Goal: Task Accomplishment & Management: Use online tool/utility

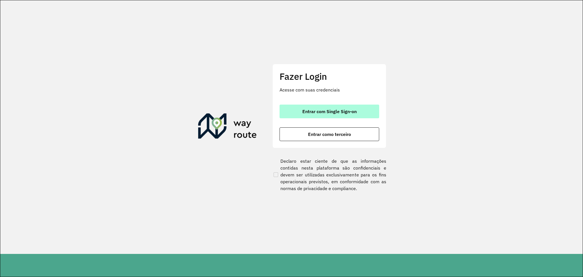
click at [321, 116] on button "Entrar com Single Sign-on" at bounding box center [329, 111] width 100 height 14
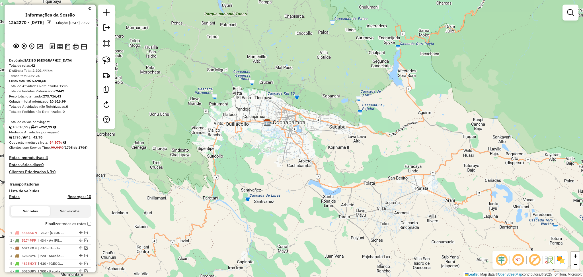
click at [84, 224] on label "Finalizar todas as rotas" at bounding box center [68, 224] width 46 height 6
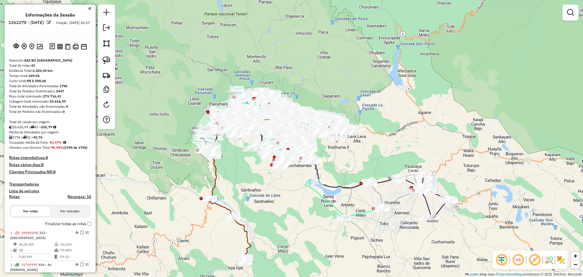
click at [16, 196] on h4 "Rotas" at bounding box center [14, 196] width 11 height 5
select select "*"
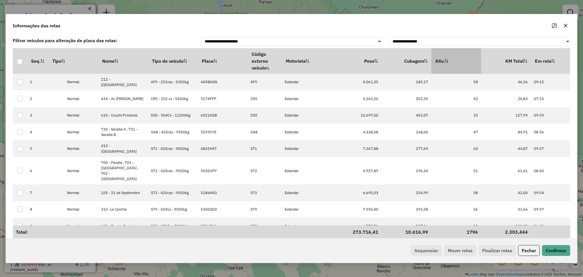
click at [456, 54] on th "Ativ." at bounding box center [456, 61] width 50 height 26
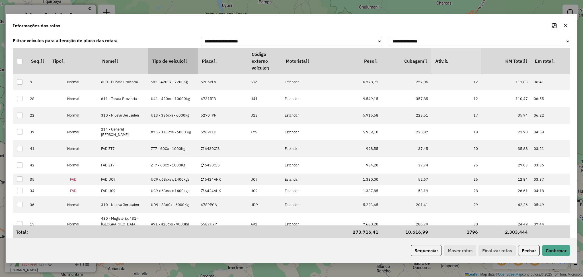
click at [173, 62] on th "Tipo de veículo" at bounding box center [173, 61] width 50 height 26
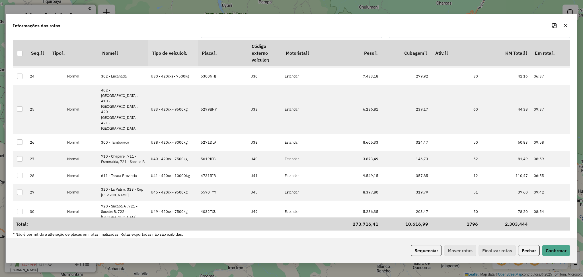
scroll to position [12, 0]
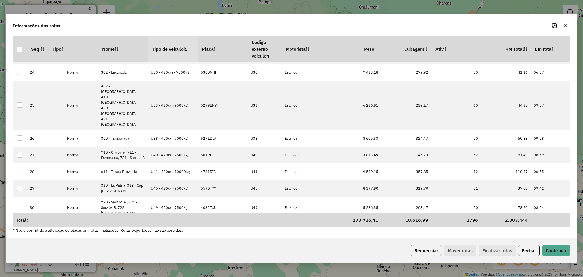
click at [429, 249] on button "Sequenciar" at bounding box center [426, 250] width 31 height 11
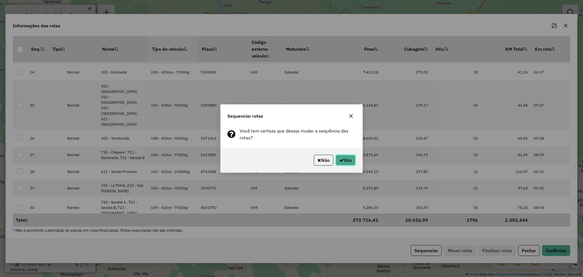
click at [348, 161] on button "Sim" at bounding box center [345, 160] width 20 height 11
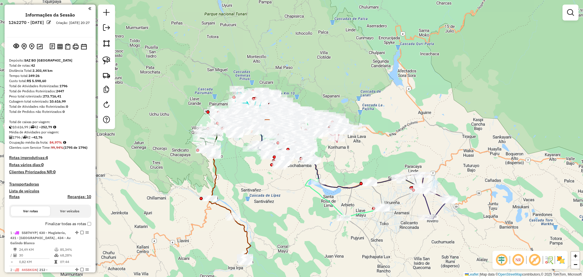
click at [215, 182] on icon at bounding box center [227, 205] width 48 height 114
select select "**********"
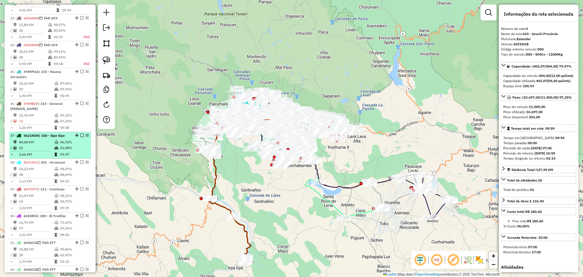
scroll to position [1267, 0]
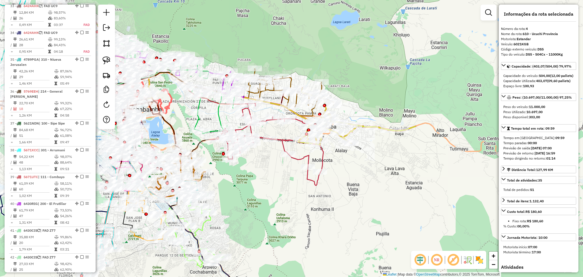
click at [303, 158] on icon at bounding box center [267, 144] width 114 height 82
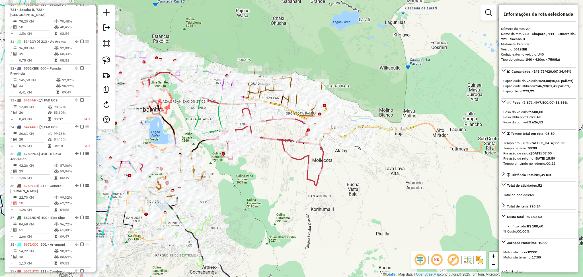
scroll to position [1032, 0]
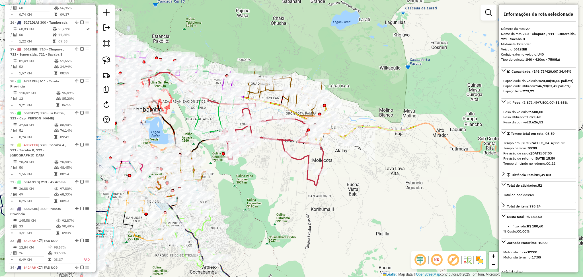
click at [288, 137] on icon at bounding box center [267, 144] width 114 height 82
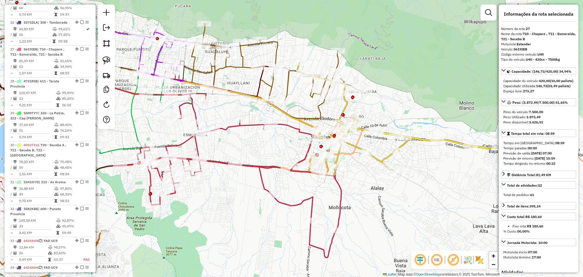
click at [319, 104] on icon at bounding box center [264, 71] width 201 height 95
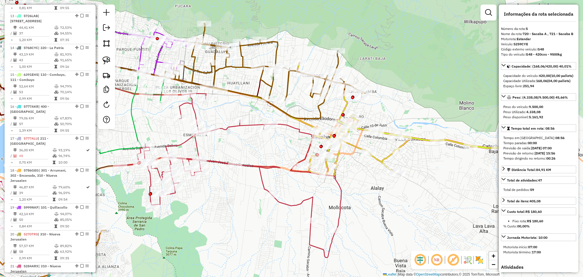
scroll to position [352, 0]
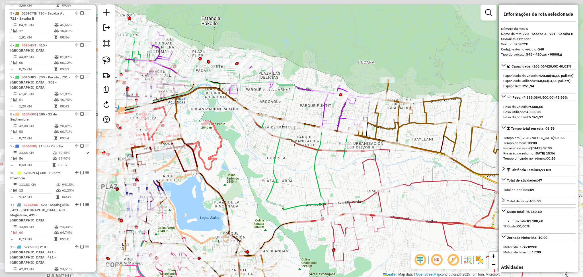
drag, startPoint x: 271, startPoint y: 24, endPoint x: 476, endPoint y: 92, distance: 216.5
click at [476, 92] on div "Janela de atendimento Grade de atendimento Capacidade Transportadoras Veículos …" at bounding box center [291, 138] width 583 height 277
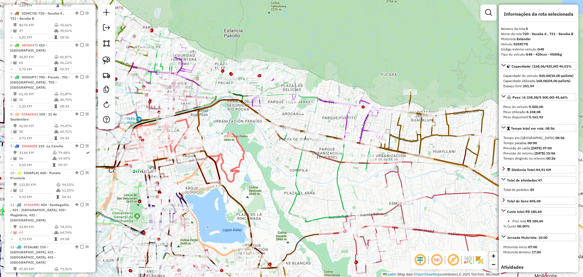
click at [304, 168] on div "Rota 7 - Placa 5020UPY 0000885605 - L. LA BOMBA Janela de atendimento Grade de …" at bounding box center [291, 138] width 583 height 277
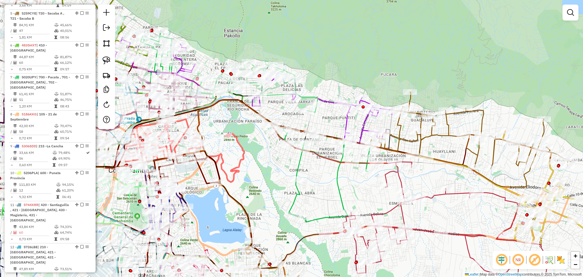
click at [299, 169] on icon at bounding box center [251, 126] width 238 height 192
select select "**********"
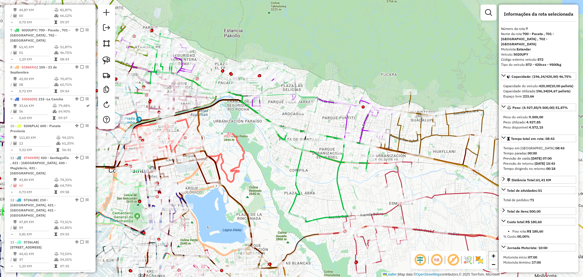
scroll to position [410, 0]
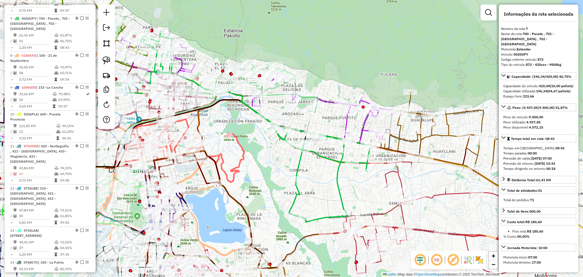
click at [348, 122] on icon at bounding box center [252, 93] width 280 height 112
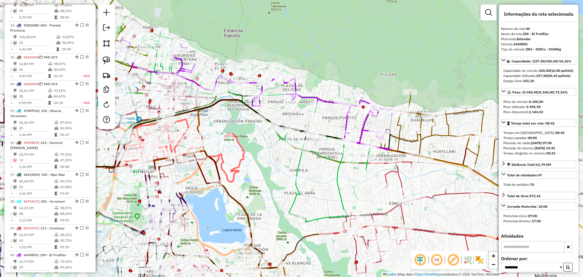
scroll to position [1267, 0]
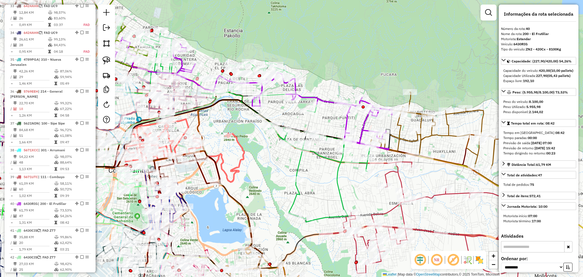
click at [279, 92] on icon at bounding box center [287, 87] width 61 height 52
click at [482, 265] on div "NR R" at bounding box center [448, 259] width 75 height 18
click at [478, 261] on img at bounding box center [479, 259] width 9 height 9
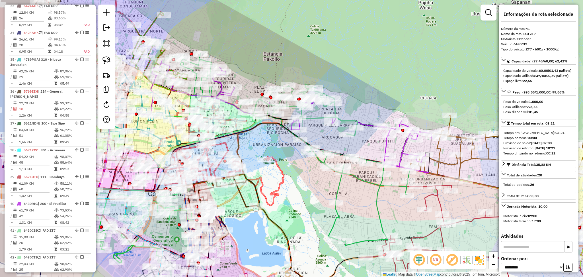
drag, startPoint x: 225, startPoint y: 147, endPoint x: 308, endPoint y: 204, distance: 100.9
click at [308, 204] on div "Janela de atendimento Grade de atendimento Capacidade Transportadoras Veículos …" at bounding box center [291, 138] width 583 height 277
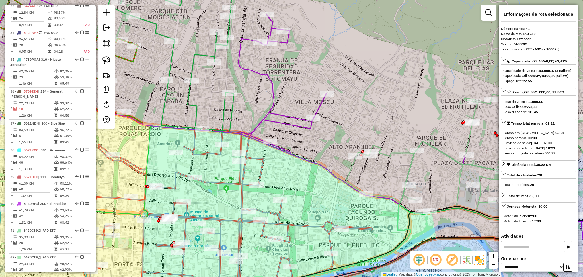
click at [271, 114] on icon at bounding box center [317, 125] width 648 height 275
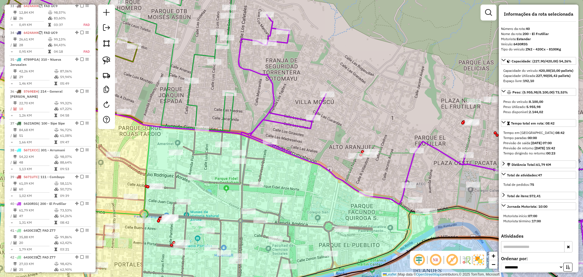
click at [199, 55] on icon at bounding box center [335, 138] width 524 height 332
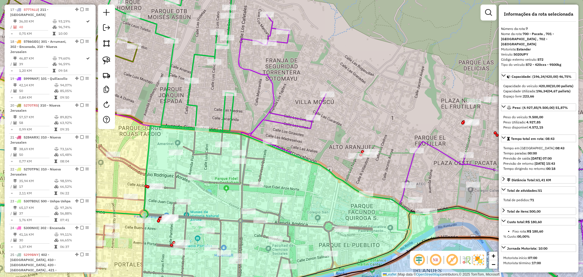
scroll to position [410, 0]
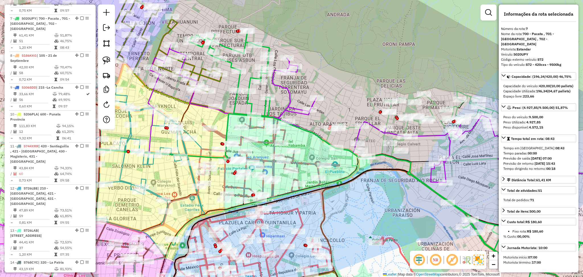
click at [284, 129] on icon at bounding box center [268, 158] width 141 height 86
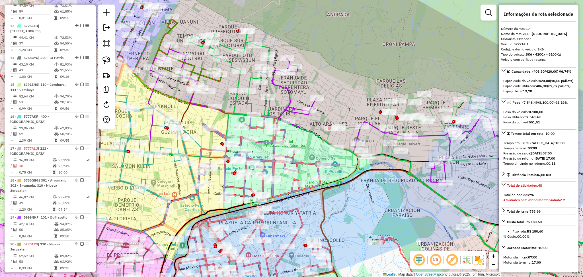
scroll to position [724, 0]
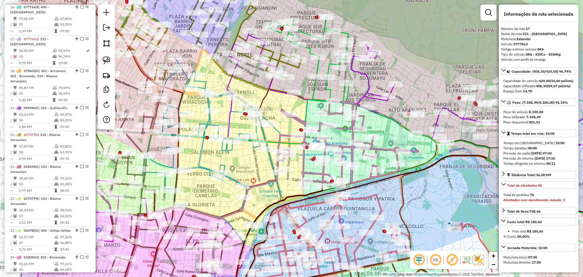
drag, startPoint x: 296, startPoint y: 137, endPoint x: 380, endPoint y: 122, distance: 85.8
click at [380, 122] on div "Janela de atendimento Grade de atendimento Capacidade Transportadoras Veículos …" at bounding box center [291, 138] width 583 height 277
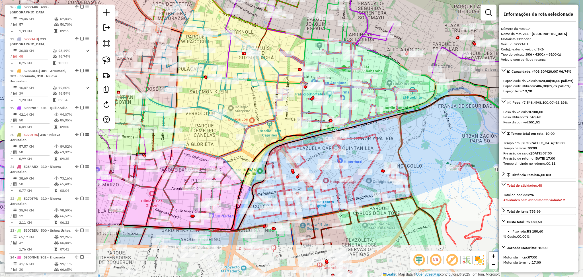
drag, startPoint x: 404, startPoint y: 193, endPoint x: 397, endPoint y: 133, distance: 60.2
click at [397, 133] on div "Janela de atendimento Grade de atendimento Capacidade Transportadoras Veículos …" at bounding box center [291, 138] width 583 height 277
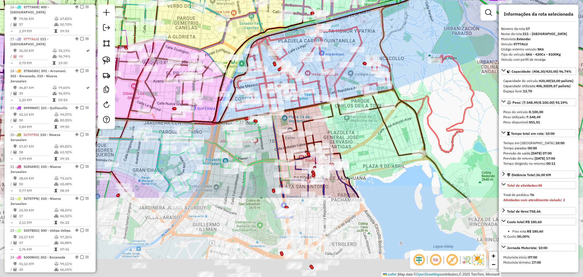
drag, startPoint x: 362, startPoint y: 248, endPoint x: 334, endPoint y: 129, distance: 122.2
click at [334, 129] on div "Janela de atendimento Grade de atendimento Capacidade Transportadoras Veículos …" at bounding box center [291, 138] width 583 height 277
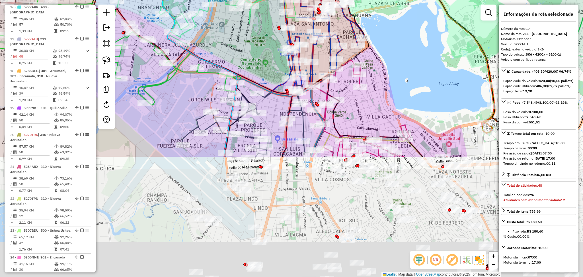
drag, startPoint x: 328, startPoint y: 250, endPoint x: 344, endPoint y: 113, distance: 137.5
click at [344, 113] on div "Rota 21 - Placa 5284ARX 0000965063 - T. SANDOVAL JOV Janela de atendimento Grad…" at bounding box center [291, 138] width 583 height 277
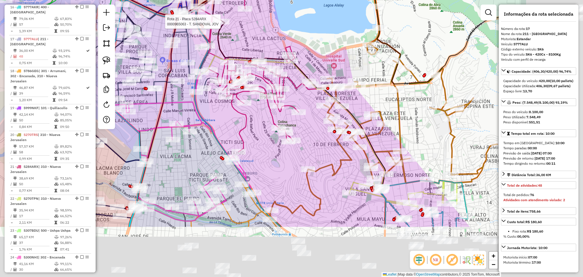
drag, startPoint x: 376, startPoint y: 224, endPoint x: 250, endPoint y: 139, distance: 151.2
click at [250, 139] on div "Rota 21 - Placa 5284ARX 0000965063 - T. SANDOVAL JOV Janela de atendimento Grad…" at bounding box center [291, 138] width 583 height 277
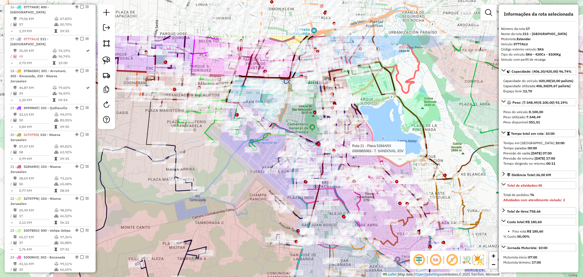
drag, startPoint x: 385, startPoint y: 133, endPoint x: 497, endPoint y: 196, distance: 128.3
click at [497, 196] on div "Rota 21 - Placa 5284ARX 0000965063 - T. SANDOVAL JOV Janela de atendimento Grad…" at bounding box center [291, 138] width 583 height 277
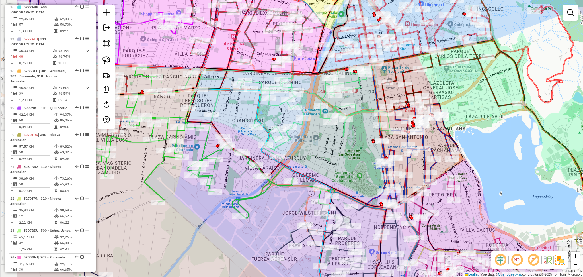
drag, startPoint x: 350, startPoint y: 74, endPoint x: 475, endPoint y: 92, distance: 126.8
click at [475, 92] on div "Janela de atendimento Grade de atendimento Capacidade Transportadoras Veículos …" at bounding box center [291, 138] width 583 height 277
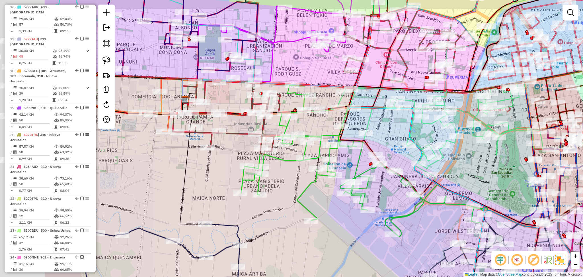
drag, startPoint x: 281, startPoint y: 123, endPoint x: 416, endPoint y: 145, distance: 137.0
click at [416, 145] on div "Janela de atendimento Grade de atendimento Capacidade Transportadoras Veículos …" at bounding box center [291, 138] width 583 height 277
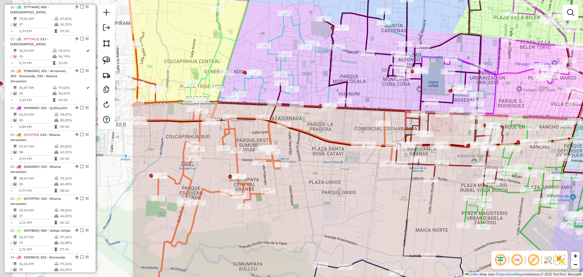
drag, startPoint x: 228, startPoint y: 172, endPoint x: 450, endPoint y: 195, distance: 223.4
click at [450, 195] on div "Janela de atendimento Grade de atendimento Capacidade Transportadoras Veículos …" at bounding box center [291, 138] width 583 height 277
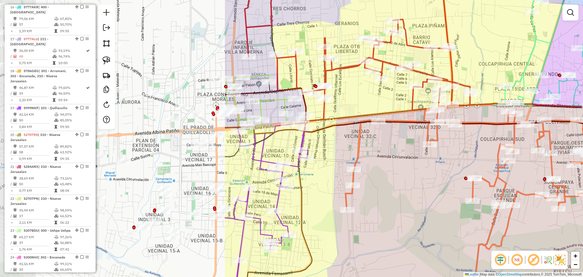
drag, startPoint x: 180, startPoint y: 152, endPoint x: 501, endPoint y: 146, distance: 321.3
click at [494, 147] on div "Janela de atendimento Grade de atendimento Capacidade Transportadoras Veículos …" at bounding box center [291, 138] width 583 height 277
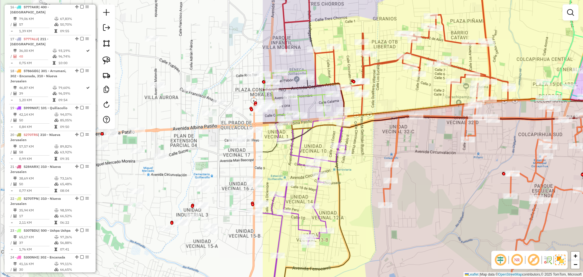
click at [501, 146] on div "Janela de atendimento Grade de atendimento Capacidade Transportadoras Veículos …" at bounding box center [291, 138] width 583 height 277
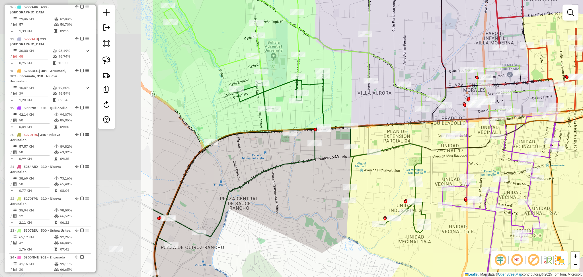
drag, startPoint x: 183, startPoint y: 146, endPoint x: 393, endPoint y: 142, distance: 210.3
click at [393, 142] on div "Janela de atendimento Grade de atendimento Capacidade Transportadoras Veículos …" at bounding box center [291, 138] width 583 height 277
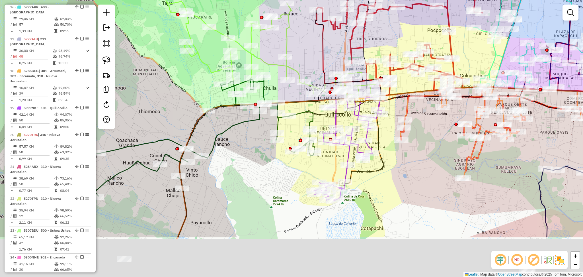
drag, startPoint x: 228, startPoint y: 176, endPoint x: 229, endPoint y: 149, distance: 27.3
click at [229, 151] on div "Janela de atendimento Grade de atendimento Capacidade Transportadoras Veículos …" at bounding box center [291, 138] width 583 height 277
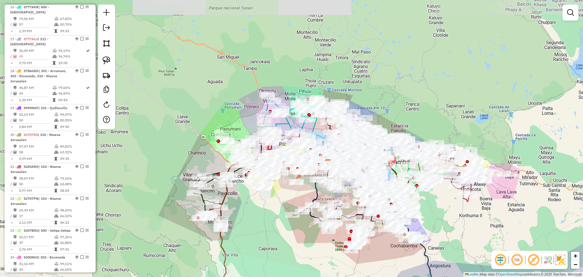
drag, startPoint x: 257, startPoint y: 239, endPoint x: 231, endPoint y: 125, distance: 116.5
click at [231, 125] on div "Janela de atendimento Grade de atendimento Capacidade Transportadoras Veículos …" at bounding box center [291, 138] width 583 height 277
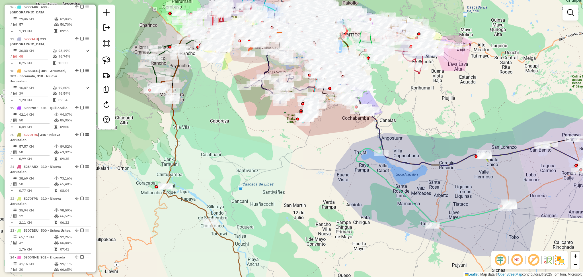
drag, startPoint x: 406, startPoint y: 219, endPoint x: 361, endPoint y: 206, distance: 46.1
click at [361, 201] on div "Janela de atendimento Grade de atendimento Capacidade Transportadoras Veículos …" at bounding box center [291, 138] width 583 height 277
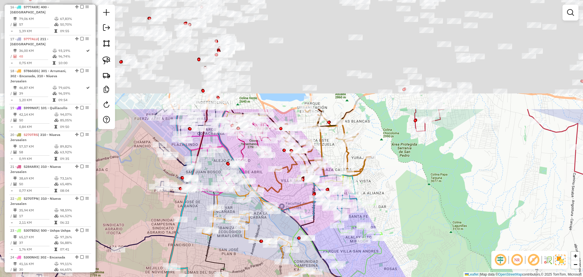
drag, startPoint x: 375, startPoint y: 77, endPoint x: 433, endPoint y: 273, distance: 204.9
click at [433, 273] on div "Janela de atendimento Grade de atendimento Capacidade Transportadoras Veículos …" at bounding box center [291, 138] width 583 height 277
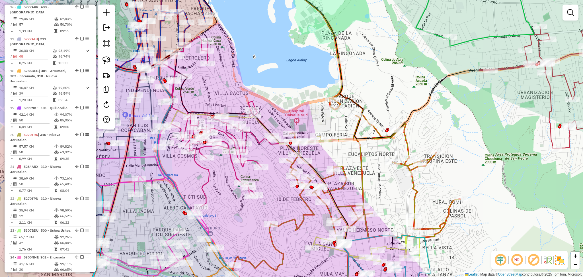
click at [375, 130] on icon at bounding box center [346, 163] width 227 height 284
select select "**********"
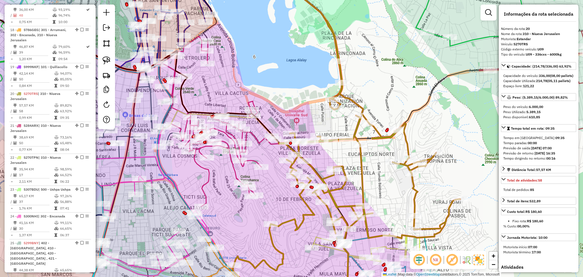
scroll to position [814, 0]
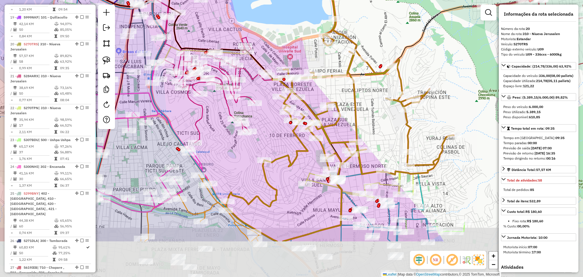
drag, startPoint x: 394, startPoint y: 197, endPoint x: 385, endPoint y: 120, distance: 77.6
click at [385, 120] on div "Janela de atendimento Grade de atendimento Capacidade Transportadoras Veículos …" at bounding box center [291, 138] width 583 height 277
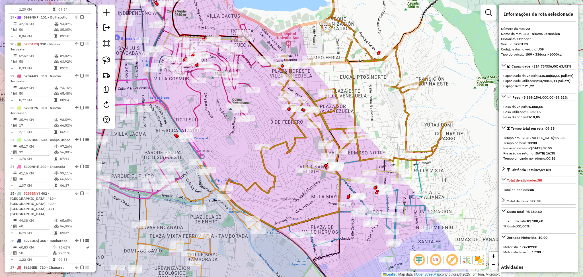
click at [315, 169] on icon at bounding box center [358, 171] width 108 height 27
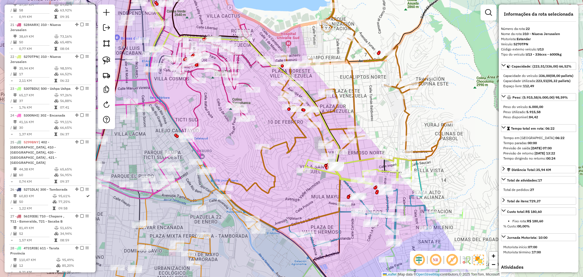
scroll to position [878, 0]
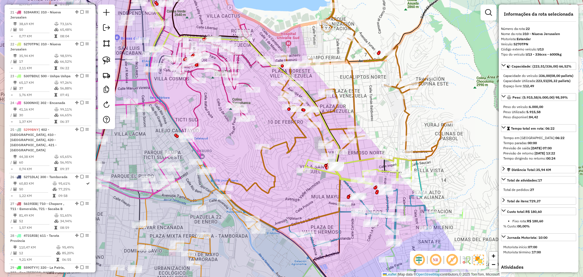
click at [419, 205] on icon at bounding box center [365, 202] width 137 height 88
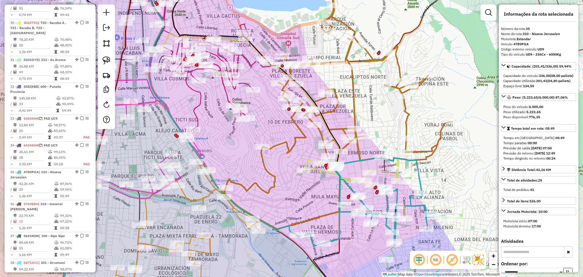
scroll to position [1267, 0]
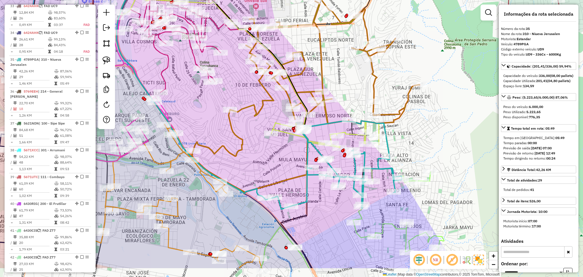
drag, startPoint x: 438, startPoint y: 189, endPoint x: 402, endPoint y: 149, distance: 53.2
click at [402, 149] on div "Janela de atendimento Grade de atendimento Capacidade Transportadoras Veículos …" at bounding box center [291, 138] width 583 height 277
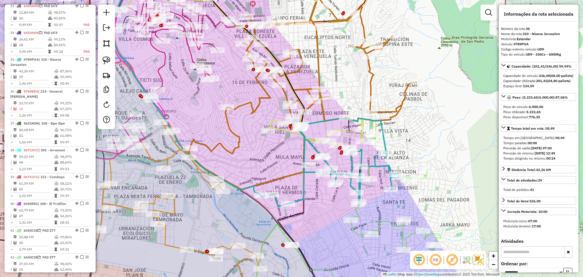
click at [388, 220] on icon at bounding box center [348, 234] width 186 height 139
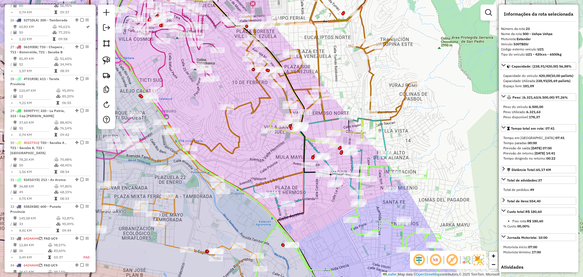
scroll to position [910, 0]
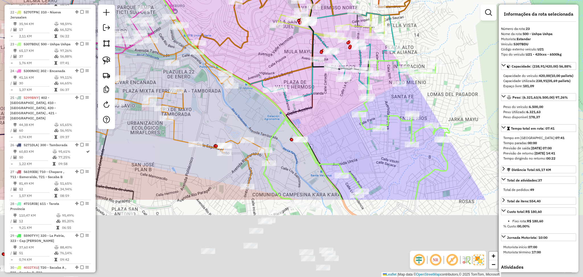
drag, startPoint x: 384, startPoint y: 204, endPoint x: 393, endPoint y: 55, distance: 149.1
click at [393, 47] on div "Rota 35 - Placa 4789PGA 0000919416 - ROCIO PACSI BLA Janela de atendimento Grad…" at bounding box center [291, 138] width 583 height 277
click at [392, 46] on div "Rota 35 - Placa 4789PGA 0000919416 - ROCIO PACSI BLA Janela de atendimento Grad…" at bounding box center [291, 138] width 583 height 277
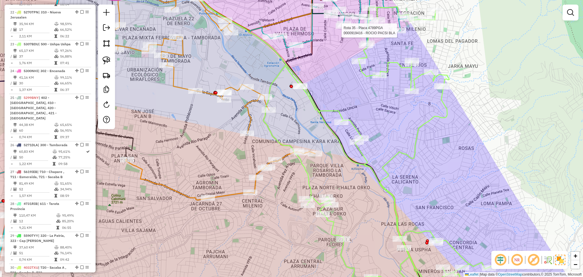
click at [226, 195] on icon at bounding box center [201, 85] width 227 height 227
select select "**********"
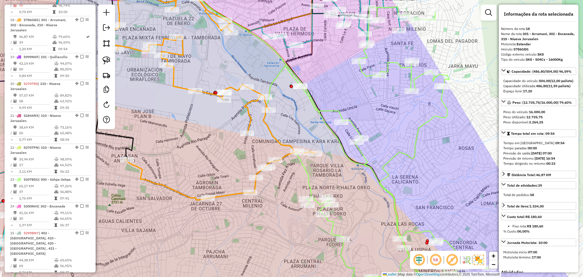
scroll to position [750, 0]
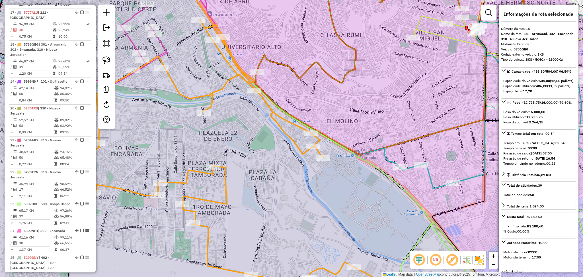
click at [220, 88] on icon at bounding box center [216, 162] width 356 height 286
click at [221, 91] on icon at bounding box center [216, 162] width 356 height 286
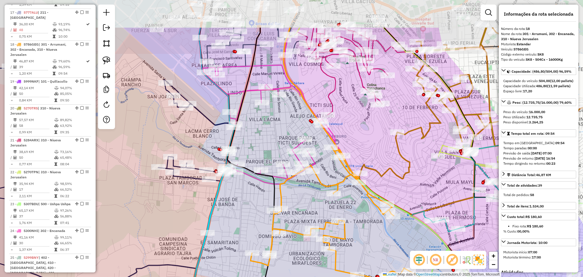
drag, startPoint x: 343, startPoint y: 88, endPoint x: 379, endPoint y: 160, distance: 79.7
click at [398, 170] on div "Janela de atendimento Grade de atendimento Capacidade Transportadoras Veículos …" at bounding box center [291, 138] width 583 height 277
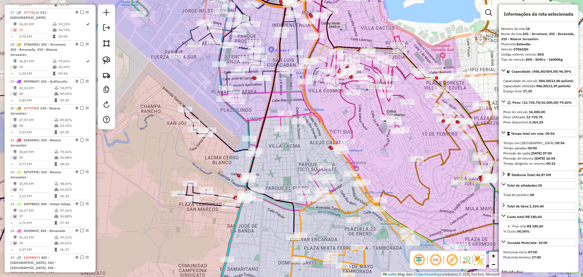
click at [262, 119] on icon at bounding box center [229, 138] width 130 height 332
click at [262, 112] on div "Janela de atendimento Grade de atendimento Capacidade Transportadoras Veículos …" at bounding box center [291, 138] width 583 height 277
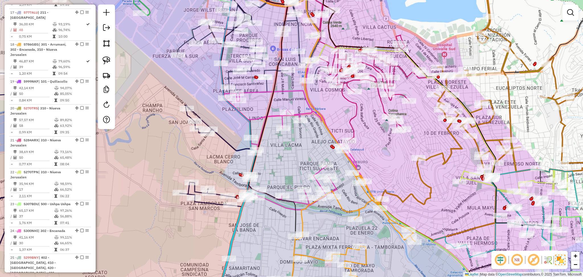
click at [265, 119] on icon at bounding box center [231, 138] width 130 height 332
click at [264, 118] on icon at bounding box center [230, 138] width 129 height 332
select select "**********"
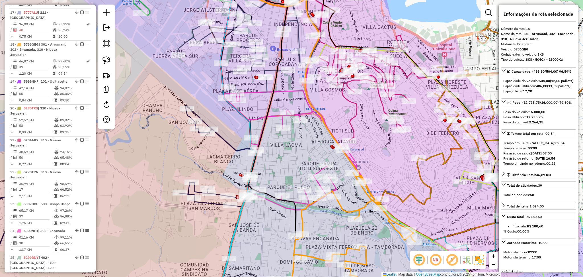
click at [272, 71] on icon at bounding box center [253, 39] width 151 height 109
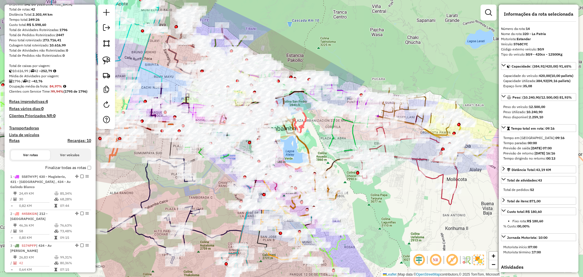
scroll to position [31, 0]
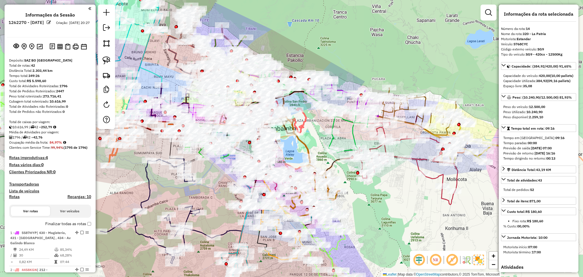
select select "**********"
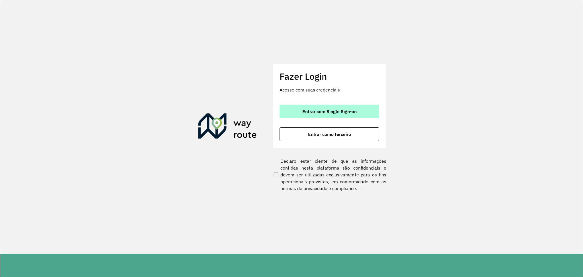
click at [331, 110] on span "Entrar com Single Sign-on" at bounding box center [329, 111] width 54 height 5
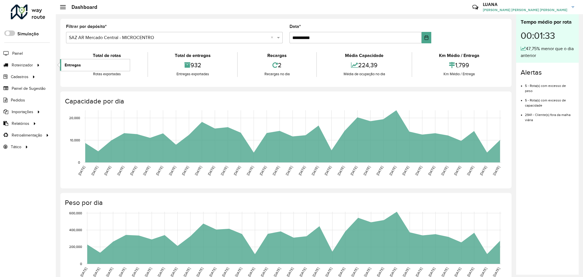
click at [65, 64] on span "Entregas" at bounding box center [73, 65] width 16 height 6
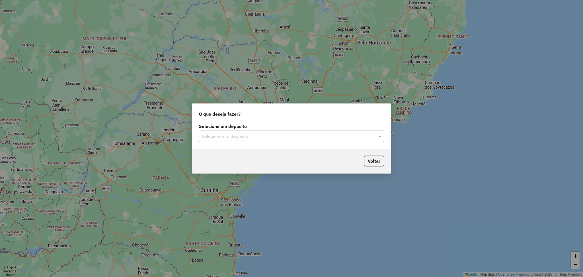
click at [225, 138] on input "text" at bounding box center [286, 136] width 168 height 7
type input "*****"
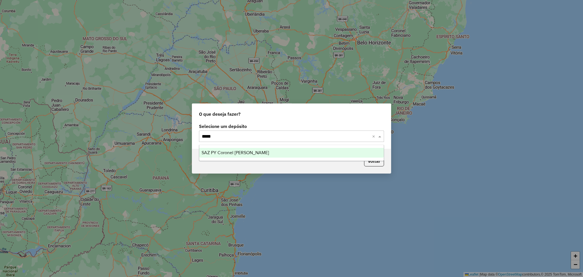
click at [237, 153] on span "SAZ PY Coronel Oviedo" at bounding box center [234, 152] width 67 height 5
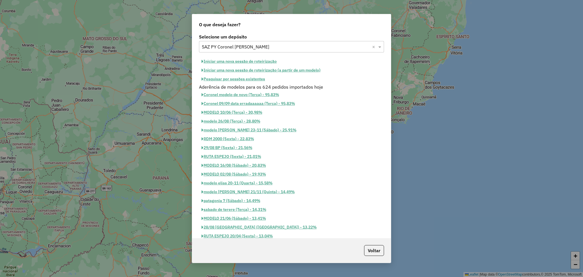
click at [254, 78] on button "Pesquisar por sessões existentes" at bounding box center [233, 79] width 69 height 9
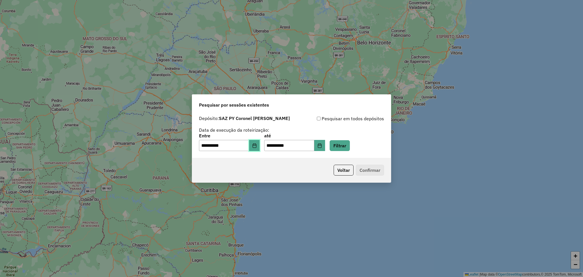
click at [260, 149] on button "Choose Date" at bounding box center [254, 145] width 11 height 11
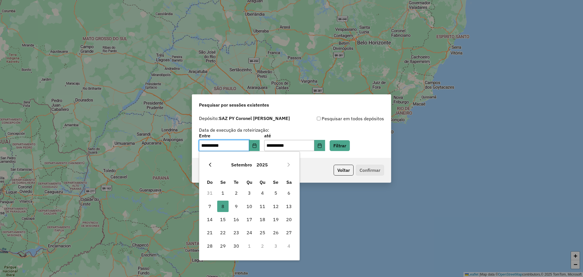
click at [210, 164] on icon "Previous Month" at bounding box center [210, 164] width 5 height 5
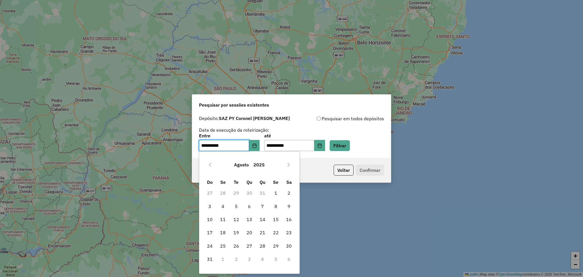
click at [210, 164] on icon "Previous Month" at bounding box center [210, 164] width 5 height 5
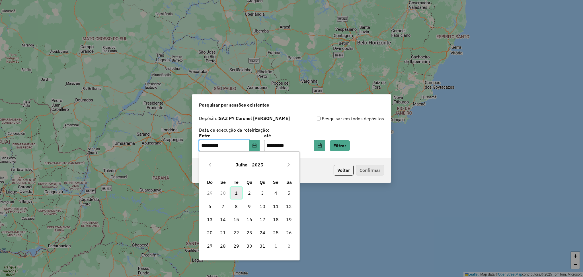
click at [233, 192] on span "1" at bounding box center [235, 192] width 11 height 11
type input "**********"
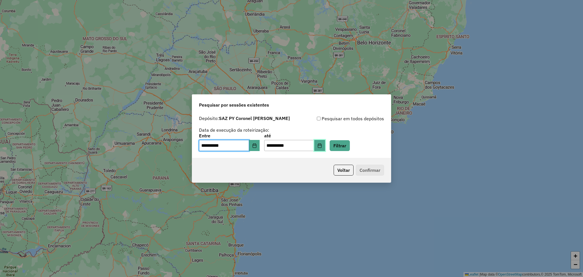
click at [321, 145] on icon "Choose Date" at bounding box center [320, 145] width 4 height 5
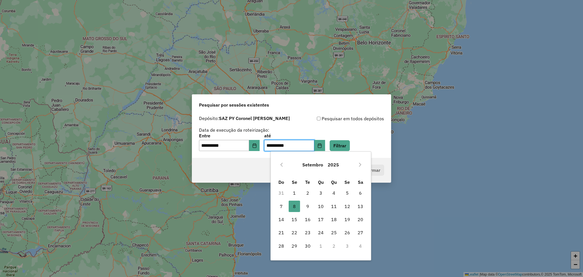
click at [287, 162] on div "Setembro 2025" at bounding box center [321, 164] width 92 height 18
click at [282, 166] on icon "Previous Month" at bounding box center [281, 164] width 5 height 5
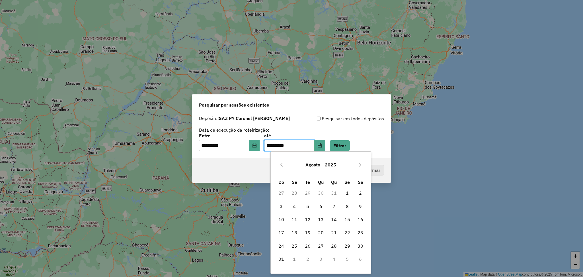
click at [282, 166] on icon "Previous Month" at bounding box center [281, 164] width 2 height 4
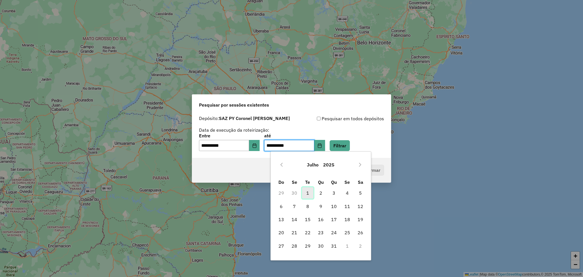
click at [309, 192] on span "1" at bounding box center [307, 192] width 11 height 11
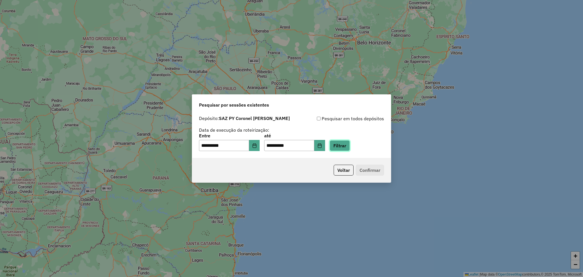
click at [350, 143] on button "Filtrar" at bounding box center [340, 145] width 20 height 11
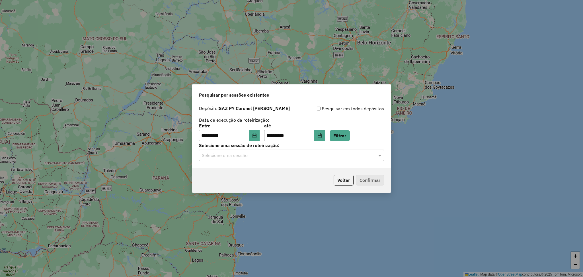
click at [300, 159] on hb-app "**********" at bounding box center [291, 138] width 583 height 277
click at [298, 156] on input "text" at bounding box center [286, 155] width 168 height 7
click at [278, 168] on div "1181685 - 01/07/2025 18:08" at bounding box center [291, 172] width 184 height 10
click at [371, 180] on button "Confirmar" at bounding box center [370, 179] width 28 height 11
click at [321, 137] on icon "Choose Date" at bounding box center [320, 135] width 4 height 5
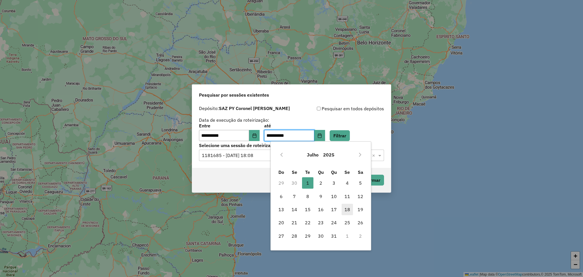
click at [346, 209] on span "18" at bounding box center [346, 208] width 11 height 11
type input "**********"
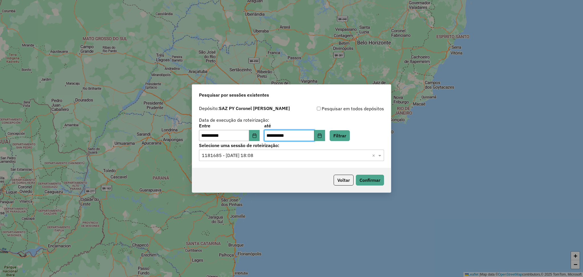
click at [348, 142] on label "Selecione uma sessão de roteirização:" at bounding box center [291, 145] width 185 height 7
click at [349, 136] on button "Filtrar" at bounding box center [340, 135] width 20 height 11
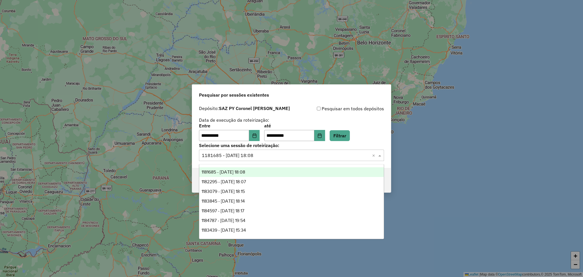
click at [317, 157] on input "text" at bounding box center [286, 155] width 168 height 7
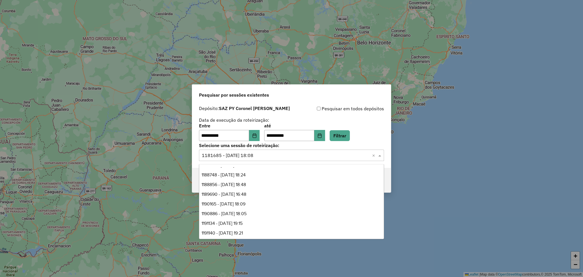
scroll to position [152, 0]
click at [245, 225] on span "1191595 - 17/07/2025 18:03" at bounding box center [223, 223] width 44 height 5
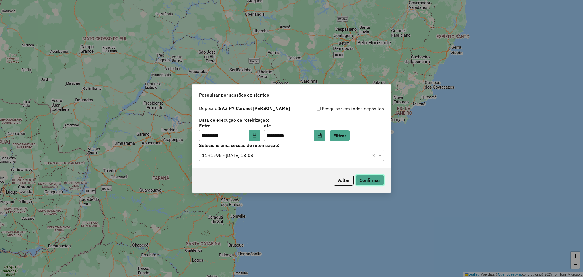
click at [375, 179] on button "Confirmar" at bounding box center [370, 179] width 28 height 11
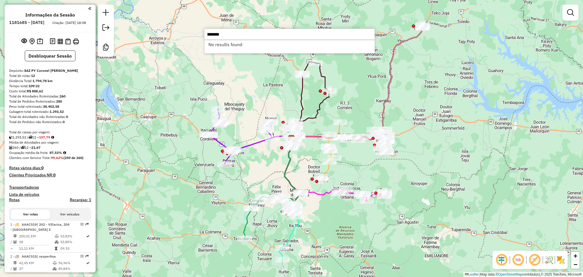
type input "*******"
click at [15, 202] on h4 "Rotas" at bounding box center [14, 199] width 11 height 5
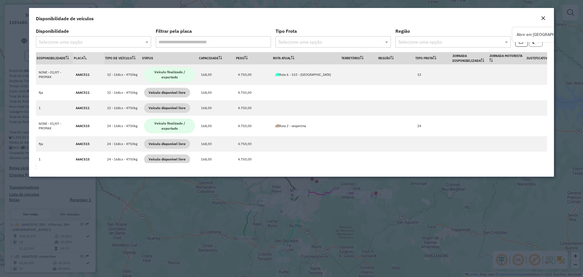
click at [539, 45] on button "button" at bounding box center [536, 41] width 14 height 11
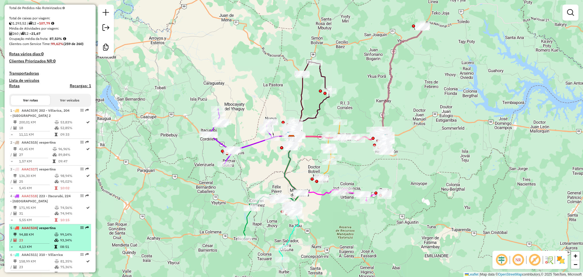
scroll to position [152, 0]
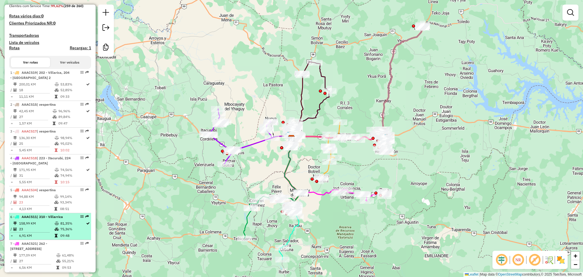
click at [50, 232] on td "23" at bounding box center [37, 229] width 36 height 6
select select "**********"
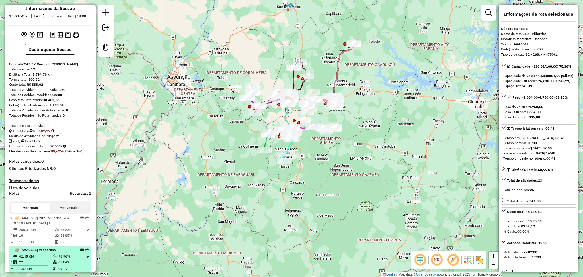
scroll to position [0, 0]
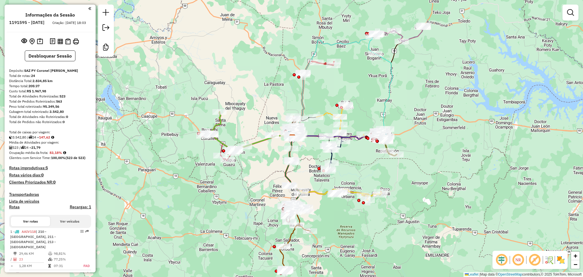
click at [415, 37] on icon at bounding box center [399, 33] width 48 height 17
select select "**********"
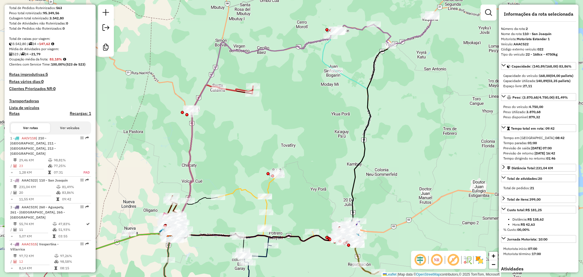
scroll to position [265, 0]
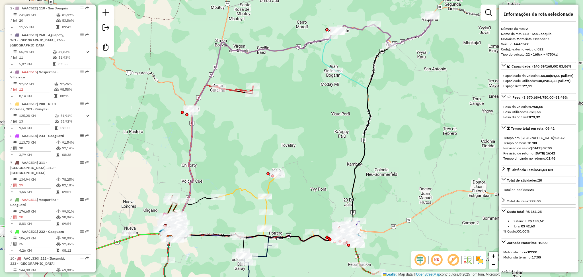
click at [407, 37] on icon at bounding box center [383, 30] width 97 height 32
